Goal: Transaction & Acquisition: Purchase product/service

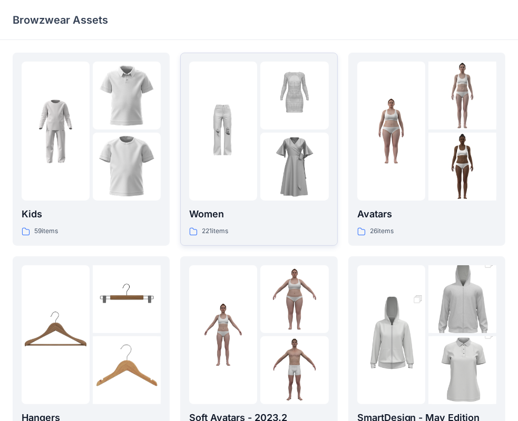
click at [244, 161] on img at bounding box center [223, 131] width 68 height 68
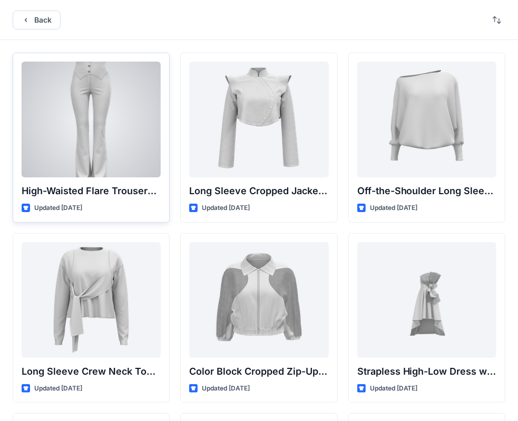
click at [86, 116] on div at bounding box center [91, 120] width 139 height 116
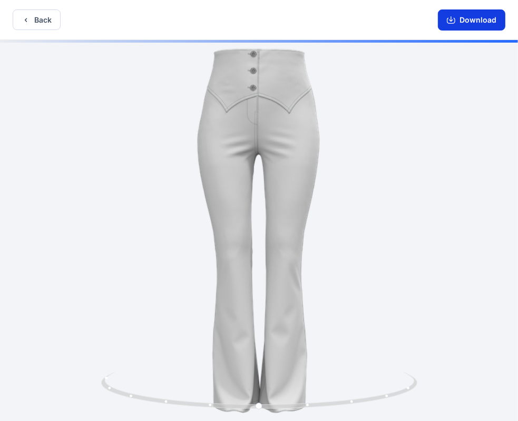
click at [455, 20] on icon "button" at bounding box center [451, 20] width 8 height 8
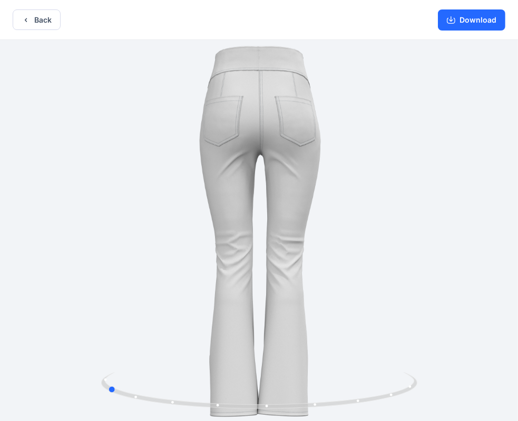
drag, startPoint x: 295, startPoint y: 145, endPoint x: 135, endPoint y: 86, distance: 170.4
click at [135, 86] on div at bounding box center [259, 232] width 518 height 384
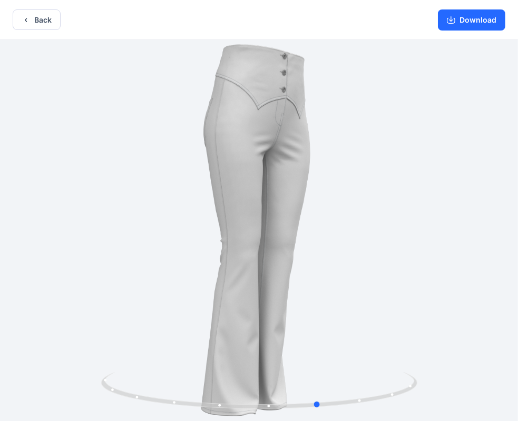
drag, startPoint x: 302, startPoint y: 119, endPoint x: 207, endPoint y: 76, distance: 104.5
click at [171, 81] on div at bounding box center [259, 232] width 518 height 384
